Goal: Information Seeking & Learning: Learn about a topic

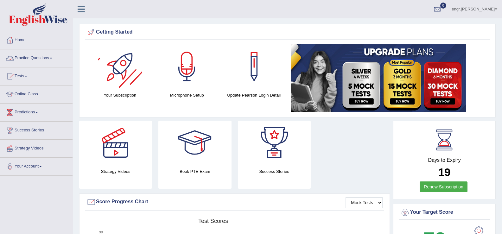
click at [40, 59] on link "Practice Questions" at bounding box center [36, 57] width 72 height 16
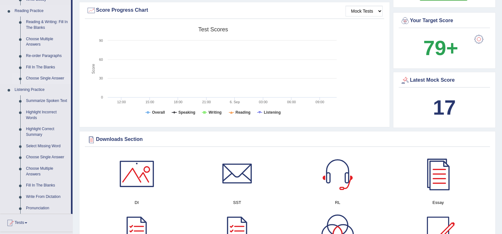
scroll to position [201, 0]
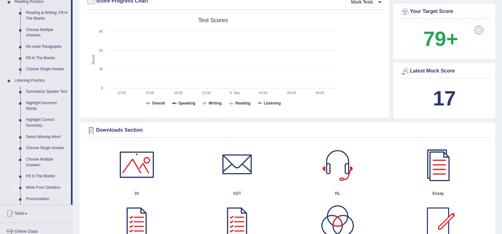
click at [45, 188] on link "Write From Dictation" at bounding box center [47, 187] width 48 height 11
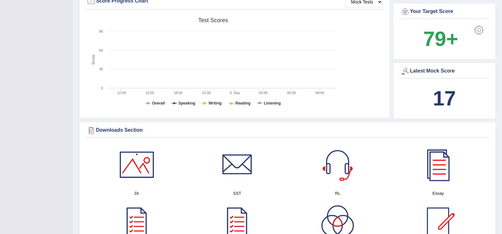
scroll to position [80, 0]
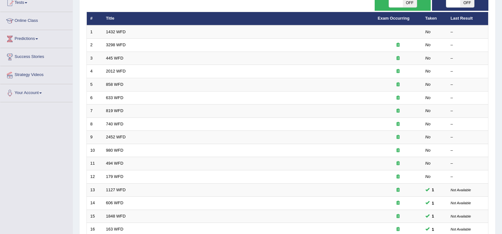
scroll to position [64, 0]
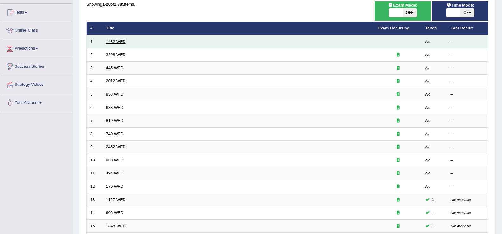
click at [115, 42] on link "1432 WFD" at bounding box center [116, 41] width 20 height 5
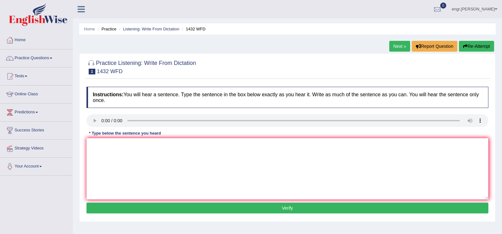
click at [116, 158] on div "Instructions: You will hear a sentence. Type the sentence in the box below exac…" at bounding box center [287, 151] width 405 height 135
click at [116, 158] on textarea at bounding box center [288, 168] width 402 height 61
type textarea "More physical activities are benefical to your health."
click at [153, 210] on button "Verify" at bounding box center [288, 208] width 402 height 11
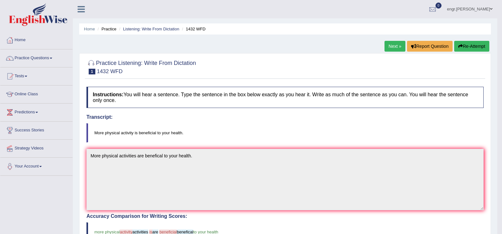
click at [391, 49] on link "Next »" at bounding box center [395, 46] width 21 height 11
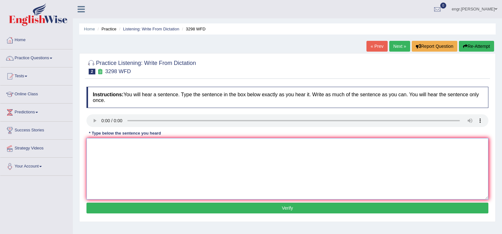
click at [112, 166] on textarea at bounding box center [288, 168] width 402 height 61
type textarea "Animals behaviour contains both distingt aspects as humans."
click at [158, 212] on button "Verify" at bounding box center [288, 208] width 402 height 11
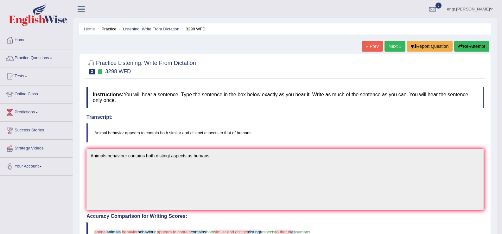
click at [460, 44] on button "Re-Attempt" at bounding box center [472, 46] width 35 height 11
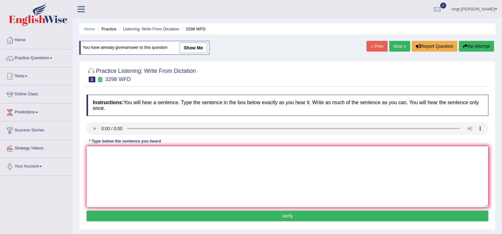
click at [106, 158] on textarea at bounding box center [288, 176] width 402 height 61
type textarea "Animals behaviour appears to contain both similar and distinct aspects of that …"
click at [144, 220] on button "Verify" at bounding box center [288, 216] width 402 height 11
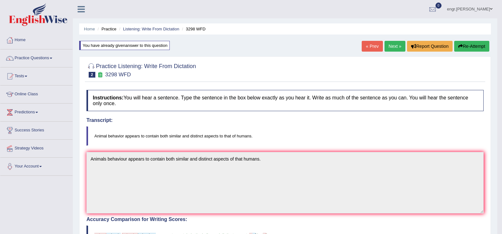
click at [396, 48] on link "Next »" at bounding box center [395, 46] width 21 height 11
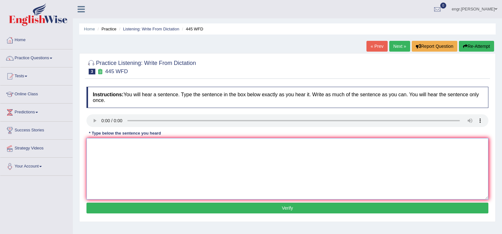
click at [111, 160] on textarea at bounding box center [288, 168] width 402 height 61
type textarea "The American astromers make decision to land spaceship on mars."
click at [171, 207] on button "Verify" at bounding box center [288, 208] width 402 height 11
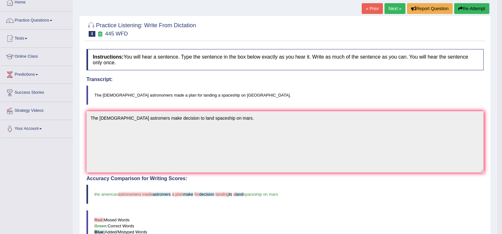
scroll to position [37, 0]
click at [478, 6] on button "Re-Attempt" at bounding box center [472, 8] width 35 height 11
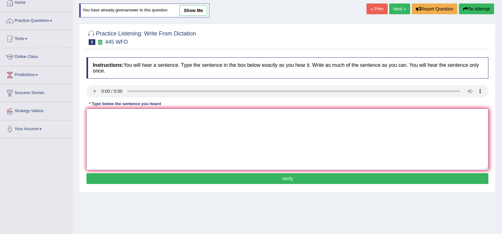
click at [112, 130] on textarea at bounding box center [288, 139] width 402 height 61
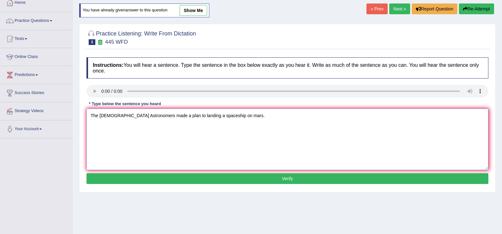
type textarea "The [DEMOGRAPHIC_DATA] Astronomers made a plan to landing a spaceship on mars."
click at [160, 179] on button "Verify" at bounding box center [288, 178] width 402 height 11
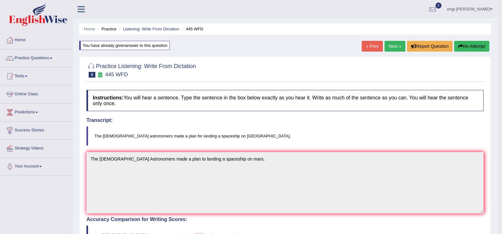
click at [396, 50] on link "Next »" at bounding box center [395, 46] width 21 height 11
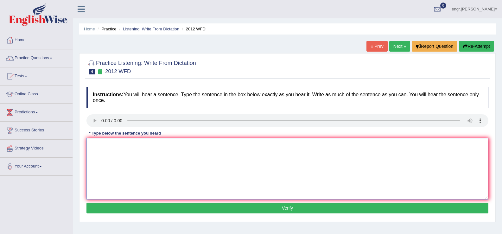
click at [113, 170] on textarea at bounding box center [288, 168] width 402 height 61
click at [107, 146] on textarea "There is great debate on this topic." at bounding box center [288, 168] width 402 height 61
click at [107, 146] on textarea "There isa great debate on this topic." at bounding box center [288, 168] width 402 height 61
type textarea "There is a great debate on this topic."
click at [140, 214] on div "Instructions: You will hear a sentence. Type the sentence in the box below exac…" at bounding box center [287, 151] width 405 height 135
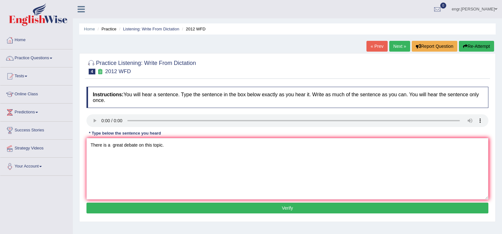
click at [141, 212] on button "Verify" at bounding box center [288, 208] width 402 height 11
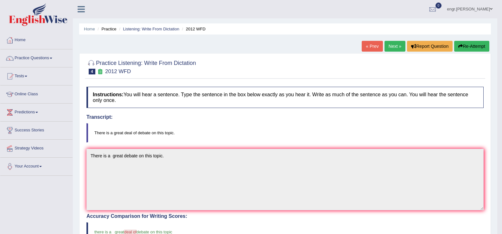
click at [386, 45] on link "Next »" at bounding box center [395, 46] width 21 height 11
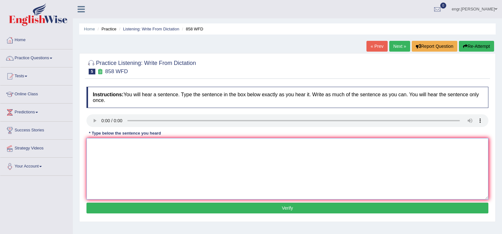
click at [108, 174] on textarea at bounding box center [288, 168] width 402 height 61
type textarea "The year of artistship has attracted historians."
click at [168, 210] on button "Verify" at bounding box center [288, 208] width 402 height 11
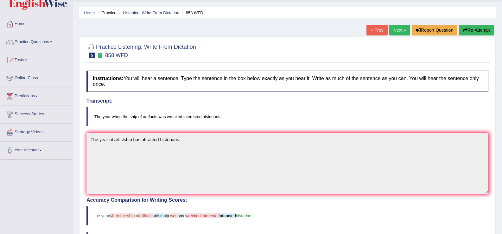
scroll to position [15, 0]
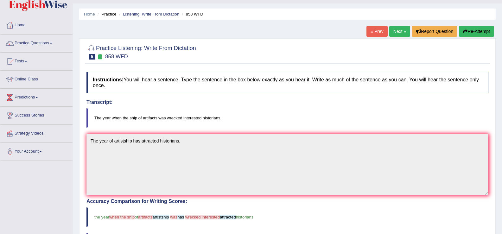
click at [474, 27] on button "Re-Attempt" at bounding box center [476, 31] width 35 height 11
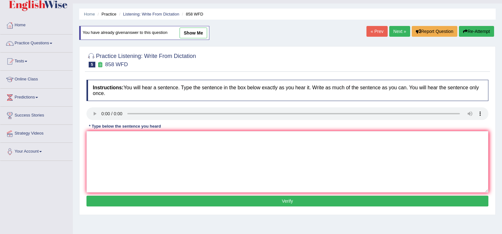
scroll to position [15, 0]
click at [115, 150] on textarea at bounding box center [288, 161] width 402 height 61
type textarea "t"
type textarea "The year when ship artifacts wrenched interested historians."
click at [155, 202] on button "Verify" at bounding box center [288, 201] width 402 height 11
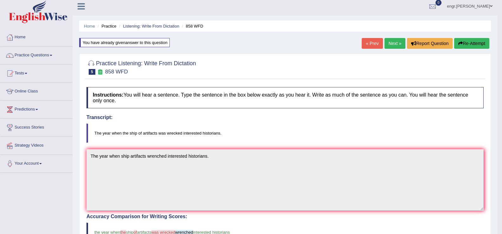
scroll to position [0, 0]
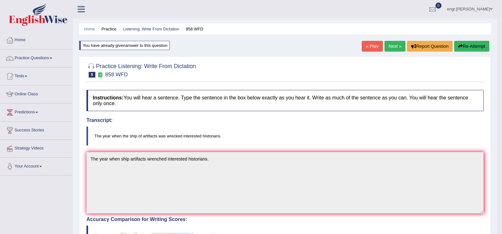
click at [390, 47] on link "Next »" at bounding box center [395, 46] width 21 height 11
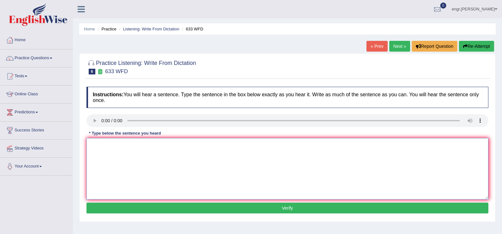
click at [113, 159] on textarea at bounding box center [288, 168] width 402 height 61
type textarea "Research shows that exercise makes us feel better."
click at [147, 208] on button "Verify" at bounding box center [288, 208] width 402 height 11
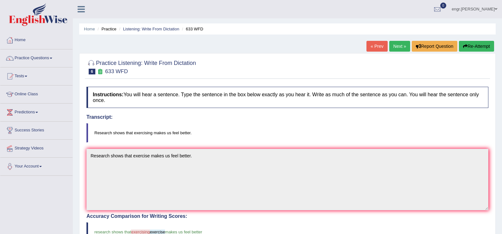
click at [397, 47] on link "Next »" at bounding box center [400, 46] width 21 height 11
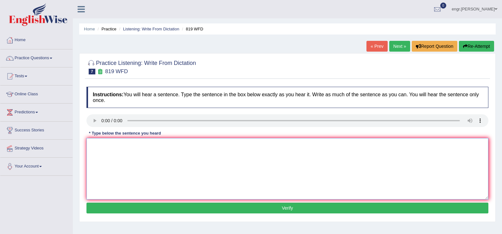
click at [109, 165] on textarea at bounding box center [288, 168] width 402 height 61
type textarea "Plants are able to continue to grow throughout their lives."
click at [248, 206] on button "Verify" at bounding box center [288, 208] width 402 height 11
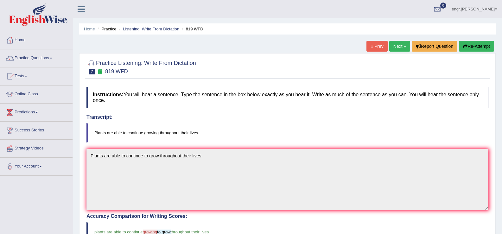
click at [398, 44] on link "Next »" at bounding box center [400, 46] width 21 height 11
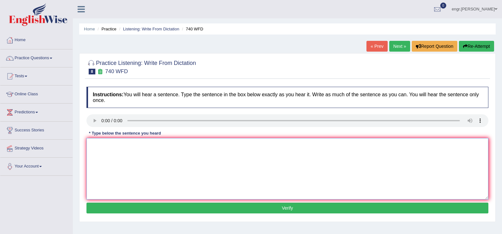
click at [125, 173] on textarea at bounding box center [288, 168] width 402 height 61
type textarea "A series of observations were carried out in the class room."
click at [194, 210] on button "Verify" at bounding box center [288, 208] width 402 height 11
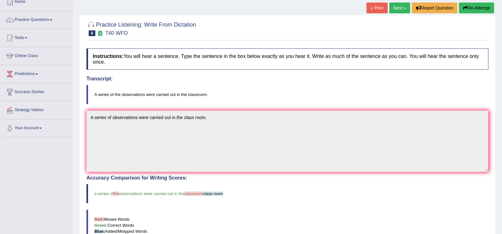
scroll to position [38, 0]
click at [399, 10] on link "Next »" at bounding box center [400, 8] width 21 height 11
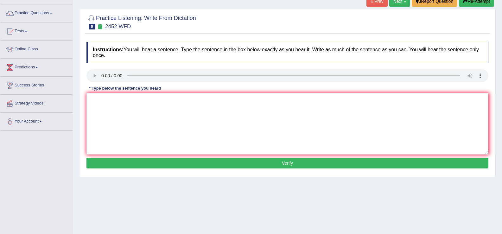
scroll to position [45, 0]
click at [120, 121] on textarea at bounding box center [288, 123] width 402 height 61
type textarea "It is the debate about the value of knowledge."
click at [141, 163] on button "Verify" at bounding box center [288, 163] width 402 height 11
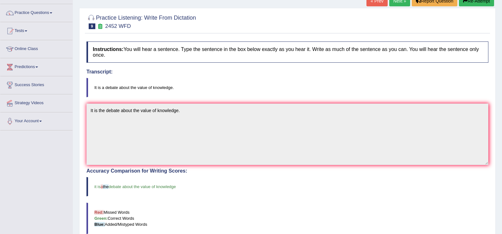
scroll to position [6, 0]
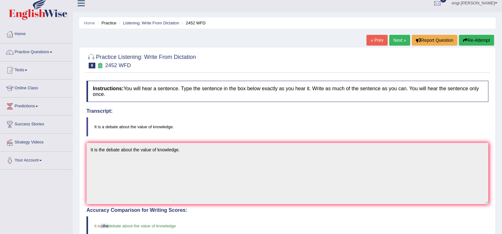
click at [398, 37] on link "Next »" at bounding box center [400, 40] width 21 height 11
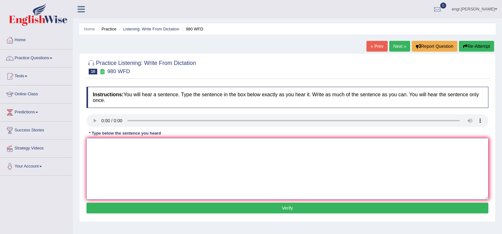
click at [120, 176] on textarea at bounding box center [288, 168] width 402 height 61
type textarea "Your ideas has been discussed and debated in the seminars and tutorials."
click at [179, 211] on button "Verify" at bounding box center [288, 208] width 402 height 11
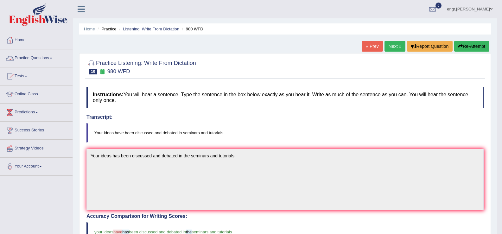
click at [34, 63] on link "Practice Questions" at bounding box center [36, 57] width 72 height 16
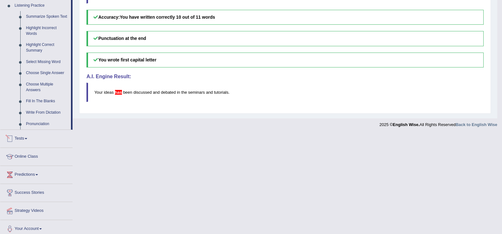
scroll to position [281, 0]
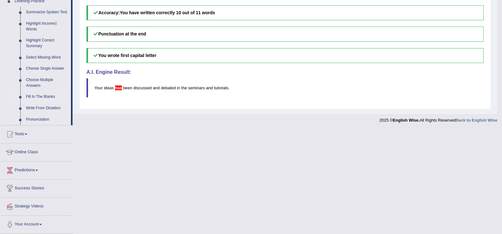
click at [45, 96] on link "Fill In The Blanks" at bounding box center [47, 96] width 48 height 11
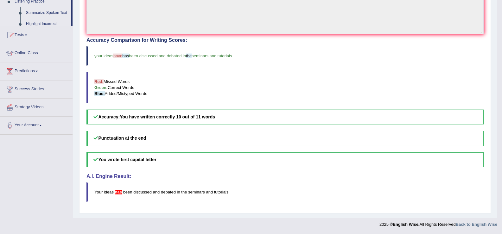
scroll to position [88, 0]
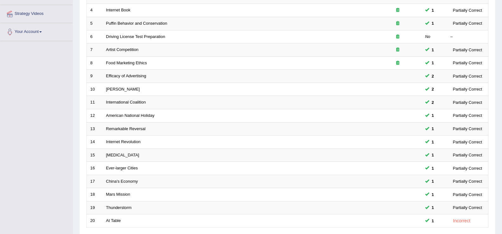
scroll to position [185, 0]
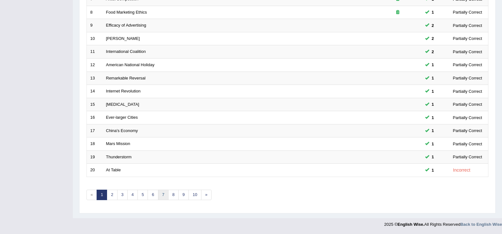
click at [167, 195] on link "7" at bounding box center [163, 195] width 10 height 10
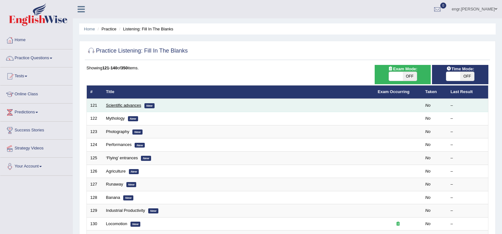
click at [108, 105] on link "Scientific advances" at bounding box center [123, 105] width 35 height 5
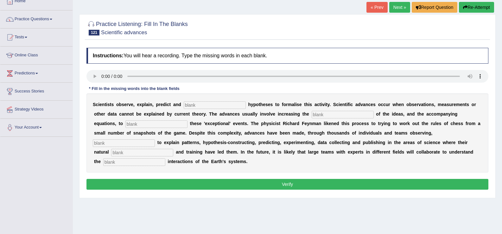
scroll to position [39, 0]
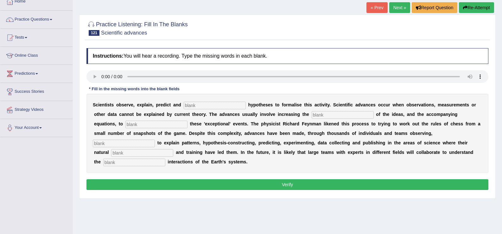
click at [190, 106] on input "text" at bounding box center [215, 106] width 62 height 8
type input "construct"
click at [324, 117] on input "text" at bounding box center [343, 115] width 62 height 8
type input "complexity"
click at [169, 126] on input "text" at bounding box center [157, 125] width 62 height 8
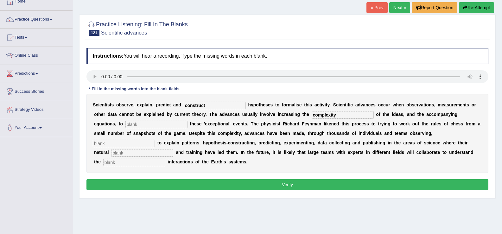
click at [146, 144] on input "text" at bounding box center [124, 144] width 62 height 8
type input "attempting"
click at [145, 153] on input "text" at bounding box center [142, 153] width 62 height 8
type input "curosity"
click at [131, 164] on input "text" at bounding box center [134, 163] width 62 height 8
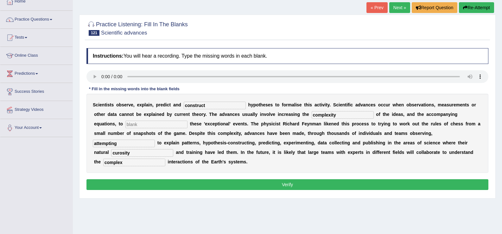
type input "complex"
click at [162, 126] on input "text" at bounding box center [157, 125] width 62 height 8
type input "."
click at [230, 182] on button "Verify" at bounding box center [288, 184] width 402 height 11
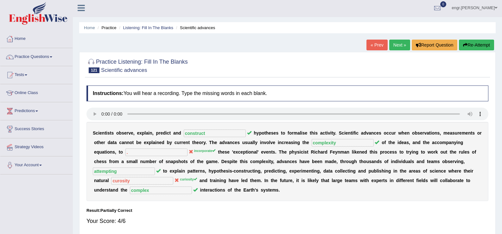
scroll to position [0, 0]
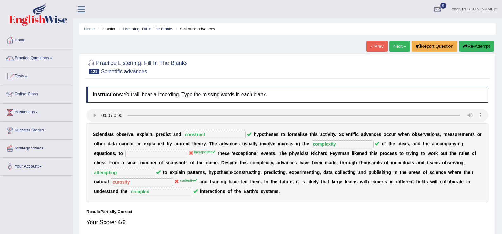
click at [405, 47] on link "Next »" at bounding box center [400, 46] width 21 height 11
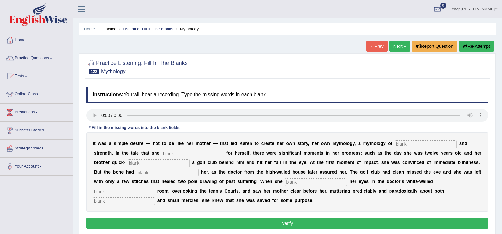
click at [396, 143] on input "text" at bounding box center [426, 144] width 62 height 8
type input "diffe"
click at [210, 151] on input "text" at bounding box center [193, 154] width 62 height 8
type input "constructed"
click at [143, 165] on input "text" at bounding box center [159, 163] width 62 height 8
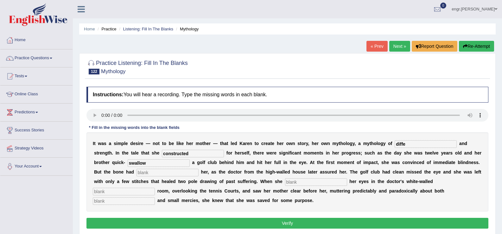
type input "swallow"
click at [152, 173] on input "text" at bounding box center [168, 173] width 62 height 8
type input "protected"
click at [408, 142] on input "diffe" at bounding box center [426, 144] width 62 height 8
type input "differentiate"
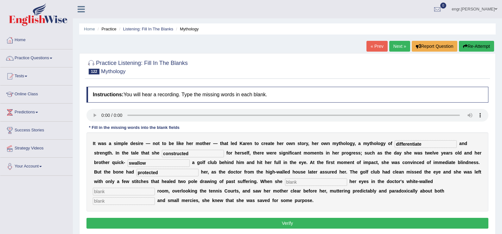
click at [315, 183] on input "text" at bounding box center [316, 182] width 62 height 8
type input "opened"
click at [133, 194] on input "text" at bounding box center [124, 192] width 62 height 8
type input "clinic"
click at [129, 201] on input "text" at bounding box center [124, 201] width 62 height 8
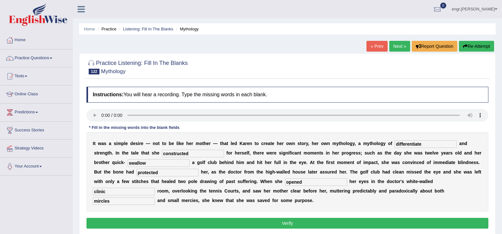
type input "mircles"
click at [232, 223] on button "Verify" at bounding box center [288, 223] width 402 height 11
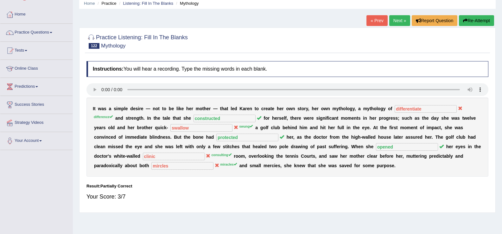
scroll to position [29, 0]
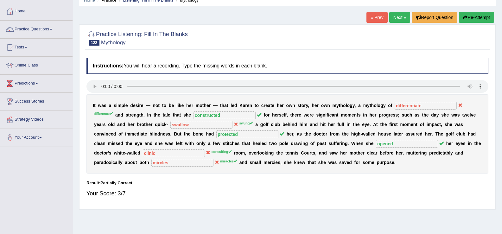
click at [396, 16] on link "Next »" at bounding box center [400, 17] width 21 height 11
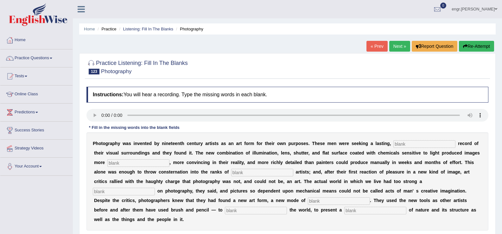
click at [412, 143] on input "text" at bounding box center [425, 144] width 62 height 8
type input "literal"
click at [146, 164] on input "text" at bounding box center [138, 163] width 62 height 8
type input "lasting"
click at [236, 171] on input "text" at bounding box center [262, 173] width 62 height 8
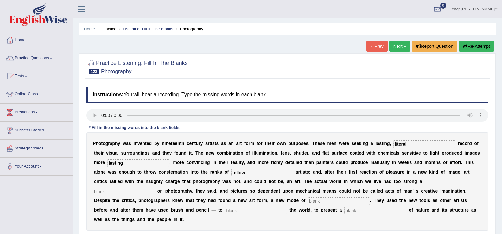
type input "fellow"
click at [118, 193] on input "text" at bounding box center [124, 192] width 62 height 8
type input "apperance"
click at [327, 204] on input "text" at bounding box center [339, 201] width 62 height 8
type input "expression"
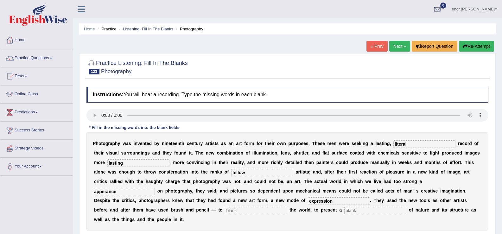
click at [247, 213] on input "text" at bounding box center [256, 211] width 62 height 8
type input "ar"
click at [371, 211] on input "text" at bounding box center [376, 211] width 62 height 8
type input "vision"
click at [248, 214] on input "ar" at bounding box center [256, 211] width 62 height 8
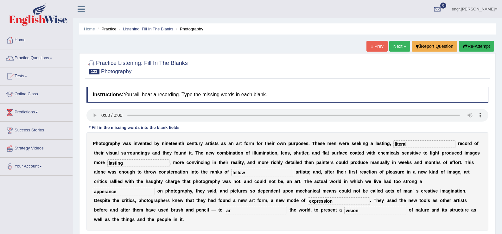
type input "a"
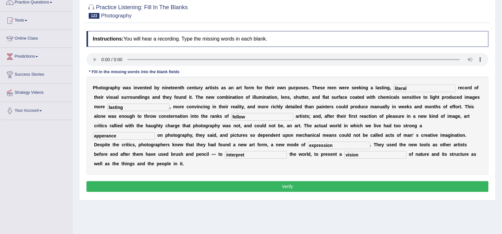
scroll to position [92, 0]
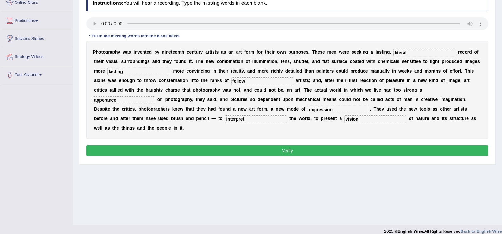
type input "interpret"
click at [274, 154] on button "Verify" at bounding box center [288, 151] width 402 height 11
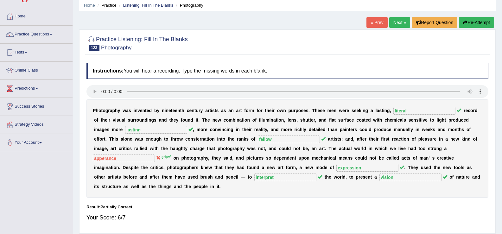
scroll to position [0, 0]
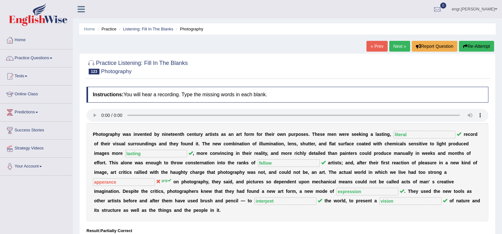
click at [400, 48] on link "Next »" at bounding box center [400, 46] width 21 height 11
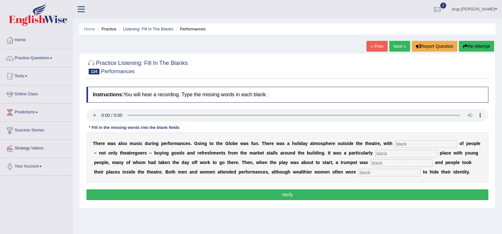
click at [407, 144] on input "text" at bounding box center [426, 144] width 62 height 8
type input "crowds"
click at [398, 156] on input "text" at bounding box center [407, 154] width 62 height 8
type input "popular"
click at [385, 163] on input "text" at bounding box center [402, 163] width 62 height 8
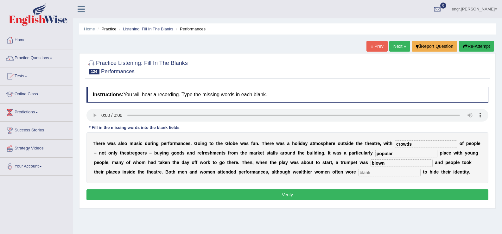
type input "blown"
click at [368, 174] on input "text" at bounding box center [390, 173] width 62 height 8
type input "mass"
click at [357, 193] on button "Verify" at bounding box center [288, 195] width 402 height 11
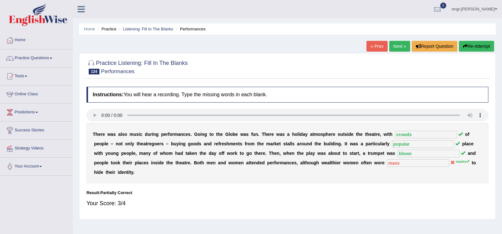
click at [399, 50] on link "Next »" at bounding box center [400, 46] width 21 height 11
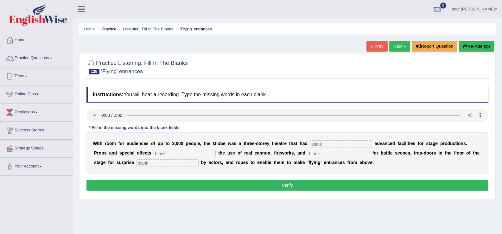
click at [319, 144] on input "text" at bounding box center [341, 144] width 62 height 8
type input "quite"
click at [203, 153] on input "text" at bounding box center [185, 154] width 62 height 8
type input "inlcuded"
click at [318, 157] on input "text" at bounding box center [339, 154] width 62 height 8
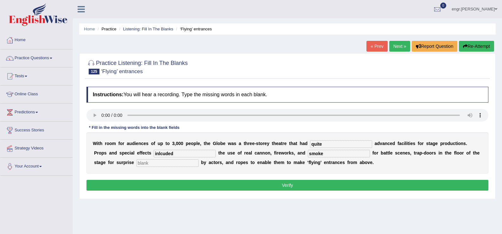
type input "smoke"
click at [181, 164] on input "text" at bounding box center [168, 163] width 62 height 8
type input "entrances"
click at [188, 152] on input "inlcuded" at bounding box center [185, 154] width 62 height 8
type input "included"
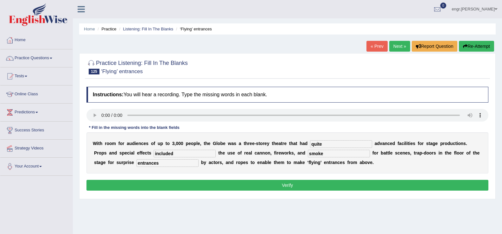
click at [198, 188] on button "Verify" at bounding box center [288, 185] width 402 height 11
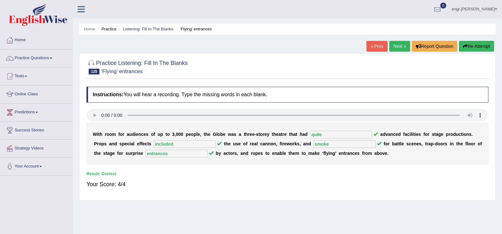
click at [394, 51] on link "Next »" at bounding box center [400, 46] width 21 height 11
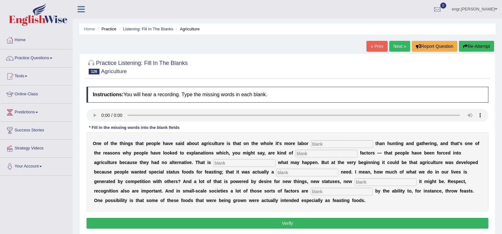
click at [321, 145] on input "text" at bounding box center [342, 144] width 62 height 8
type input "entensive"
click at [304, 155] on input "text" at bounding box center [327, 154] width 62 height 8
type input "cro"
click at [250, 165] on input "text" at bounding box center [245, 163] width 62 height 8
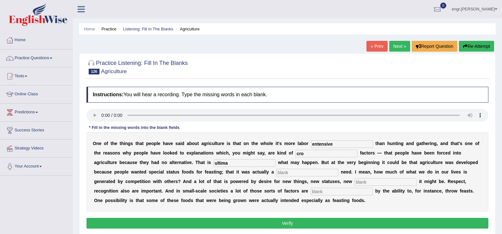
type input "ultima"
click at [299, 173] on input "s" at bounding box center [307, 173] width 62 height 8
type input "social"
click at [238, 165] on input "ultima" at bounding box center [245, 163] width 62 height 8
type input "ultimately"
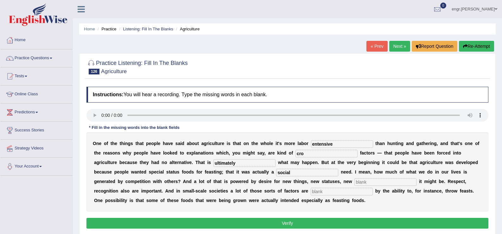
click at [363, 183] on input "text" at bounding box center [386, 182] width 62 height 8
type input "whatever"
click at [329, 191] on input "text" at bounding box center [342, 192] width 62 height 8
type input "generated"
click at [320, 154] on input "cro" at bounding box center [327, 154] width 62 height 8
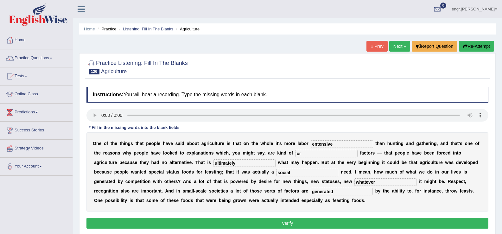
type input "c"
type input "curiosity"
click at [281, 230] on div "Instructions: You will hear a recording. Type the missing words in each blank. …" at bounding box center [287, 159] width 405 height 150
click at [281, 227] on button "Verify" at bounding box center [288, 223] width 402 height 11
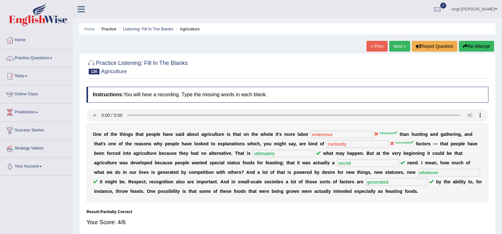
click at [393, 42] on link "Next »" at bounding box center [400, 46] width 21 height 11
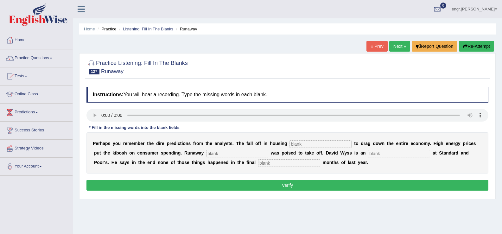
click at [319, 146] on input "text" at bounding box center [321, 144] width 62 height 8
type input "threanted"
click at [246, 154] on input "text" at bounding box center [237, 154] width 62 height 8
type input "infaltt"
click at [375, 152] on input "text" at bounding box center [399, 154] width 62 height 8
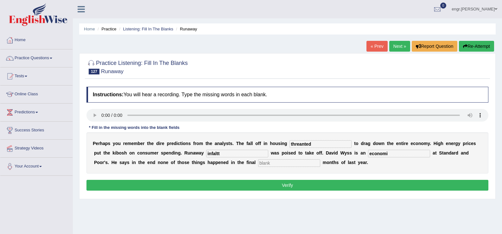
type input "economi"
click at [301, 165] on input "text" at bounding box center [289, 163] width 62 height 8
type input "three"
click at [398, 156] on input "economi" at bounding box center [399, 154] width 62 height 8
type input "economist"
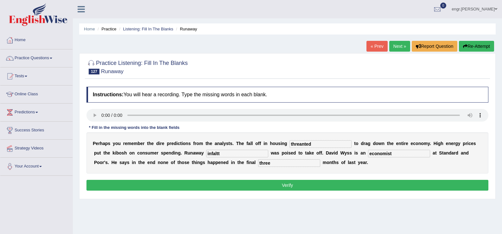
click at [314, 146] on input "threanted" at bounding box center [321, 144] width 62 height 8
type input "threatened"
click at [250, 154] on input "infaltt" at bounding box center [237, 154] width 62 height 8
type input "infilation"
click at [242, 181] on button "Verify" at bounding box center [288, 185] width 402 height 11
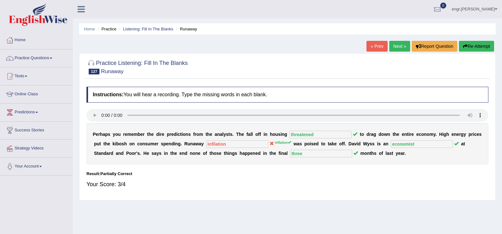
click at [393, 49] on link "Next »" at bounding box center [400, 46] width 21 height 11
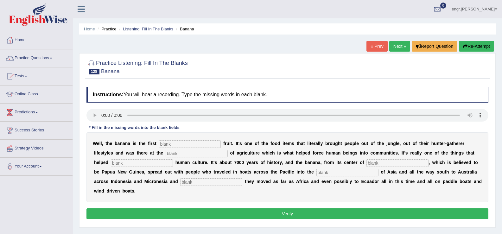
click at [184, 146] on input "text" at bounding box center [190, 144] width 62 height 8
type input "cultivated"
click at [180, 155] on input "text" at bounding box center [197, 154] width 62 height 8
type input "do"
click at [149, 165] on input "text" at bounding box center [142, 163] width 62 height 8
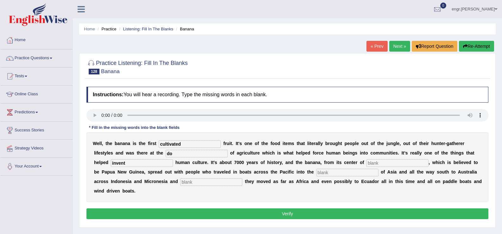
type input "invent"
click at [380, 164] on input "text" at bounding box center [398, 163] width 62 height 8
type input "origin"
click at [346, 172] on input "text" at bounding box center [348, 173] width 62 height 8
type input "mainland"
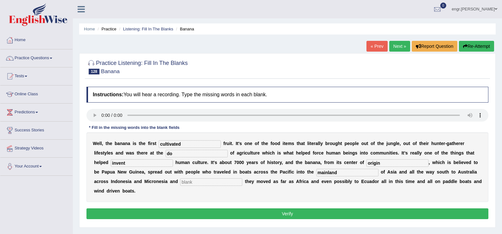
click at [225, 182] on input "text" at bounding box center [211, 182] width 62 height 8
type input "/.."
click at [214, 214] on button "Verify" at bounding box center [288, 214] width 402 height 11
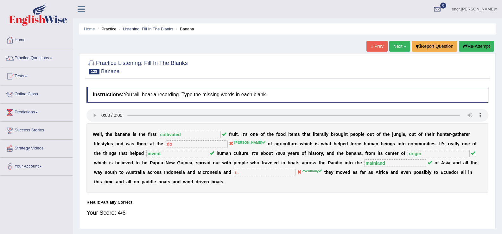
click at [393, 43] on link "Next »" at bounding box center [400, 46] width 21 height 11
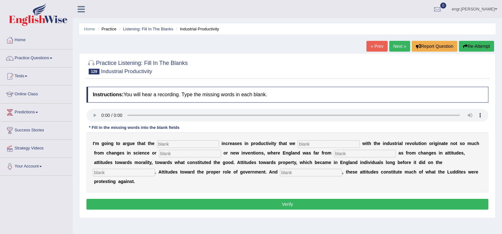
click at [170, 142] on input "text" at bounding box center [188, 144] width 62 height 8
type input "ted"
click at [308, 144] on input "a" at bounding box center [329, 144] width 62 height 8
type input "assoaicat"
click at [193, 157] on input "text" at bounding box center [190, 154] width 62 height 8
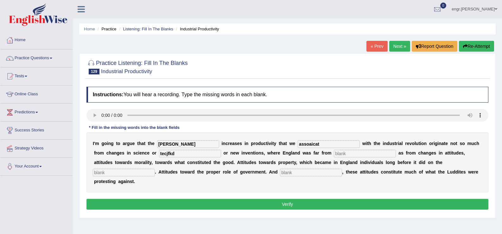
type input "tecjfkd"
click at [359, 155] on input "text" at bounding box center [365, 154] width 62 height 8
type input "unique"
click at [142, 172] on input "text" at bounding box center [124, 173] width 62 height 8
type input "cong"
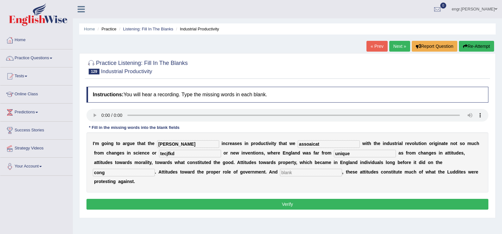
click at [313, 174] on input "text" at bounding box center [311, 173] width 62 height 8
type input "together"
click at [184, 146] on input "ted" at bounding box center [188, 144] width 62 height 8
type input "te"
click at [326, 144] on input "assoaicat" at bounding box center [329, 144] width 62 height 8
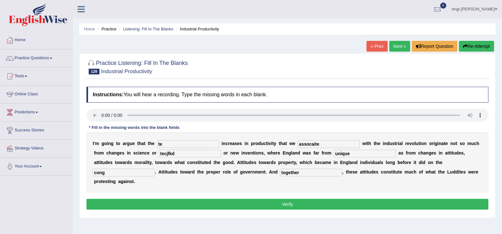
type input "assocaite"
click at [195, 154] on input "tecjfkd" at bounding box center [190, 154] width 62 height 8
type input "technology"
click at [140, 175] on input "cong" at bounding box center [124, 173] width 62 height 8
click at [165, 203] on button "Verify" at bounding box center [288, 204] width 402 height 11
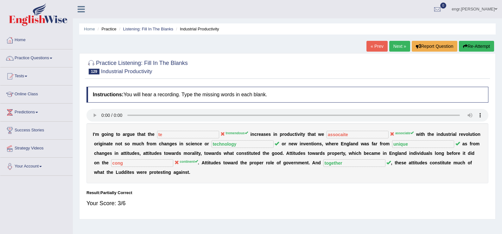
click at [394, 47] on link "Next »" at bounding box center [400, 46] width 21 height 11
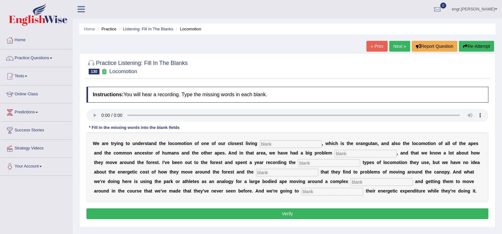
click at [283, 143] on input "text" at bounding box center [291, 144] width 62 height 8
type input "relatives"
click at [346, 153] on input "text" at bounding box center [366, 154] width 62 height 8
type input "traditionally"
click at [314, 164] on input "text" at bounding box center [329, 163] width 62 height 8
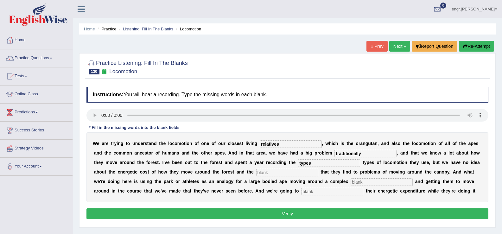
type input "types"
click at [286, 174] on input "text" at bounding box center [287, 173] width 62 height 8
type input "solutions"
click at [367, 182] on input "text" at bounding box center [382, 182] width 62 height 8
type input "environment"
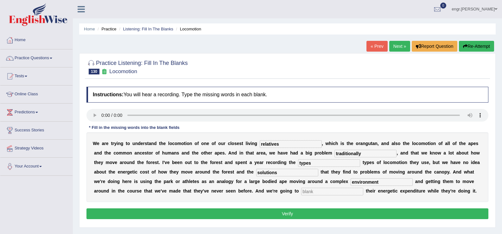
click at [314, 194] on input "text" at bounding box center [332, 192] width 62 height 8
type input "record"
click at [309, 213] on button "Verify" at bounding box center [288, 214] width 402 height 11
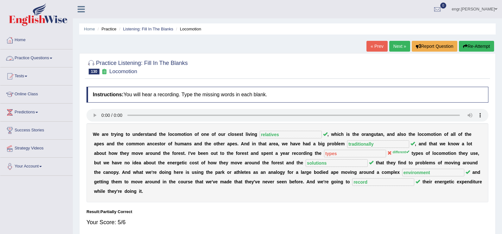
click at [59, 60] on link "Practice Questions" at bounding box center [36, 57] width 72 height 16
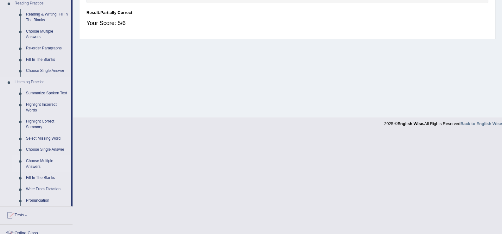
scroll to position [199, 0]
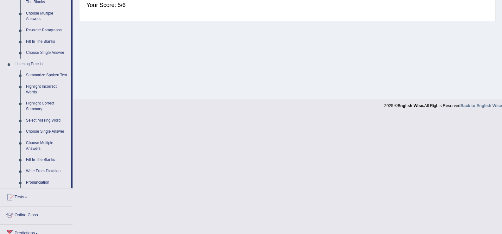
scroll to position [230, 0]
